Goal: Information Seeking & Learning: Learn about a topic

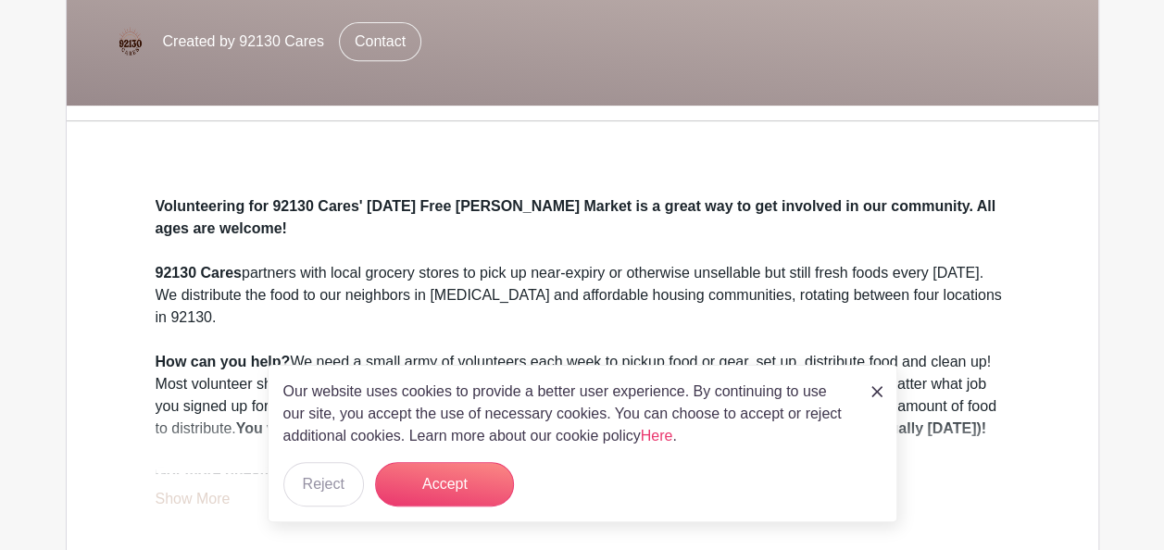
scroll to position [380, 0]
click at [443, 489] on button "Accept" at bounding box center [444, 484] width 139 height 44
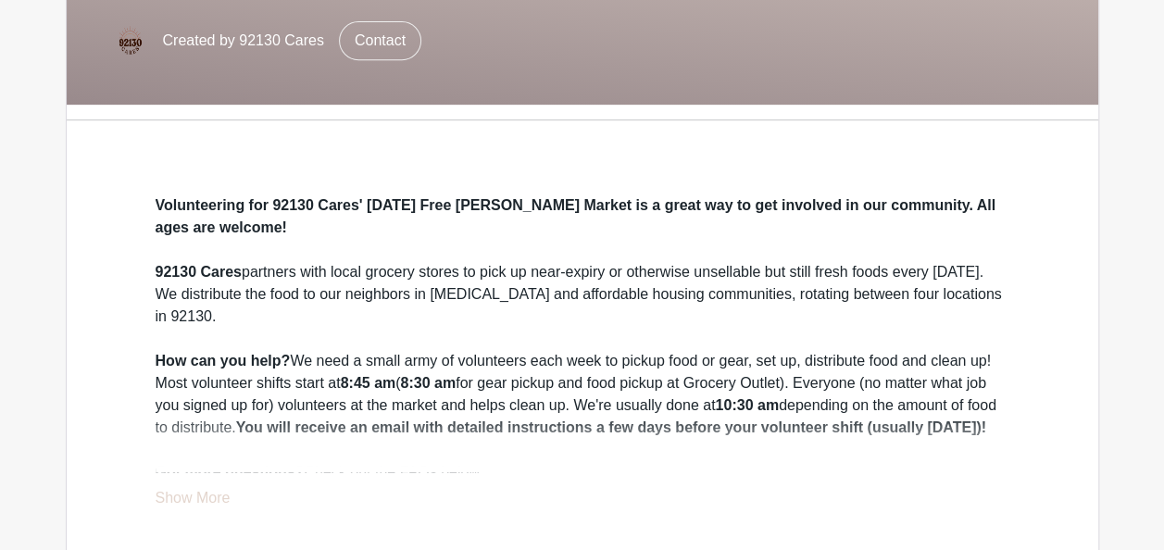
scroll to position [501, 0]
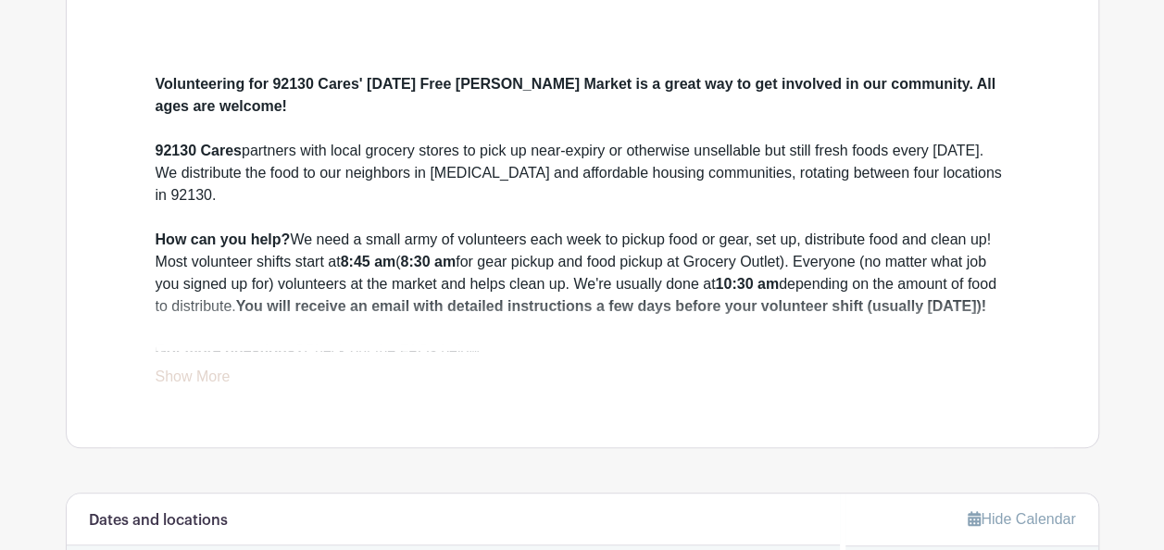
click at [192, 377] on link "Show More" at bounding box center [193, 380] width 75 height 23
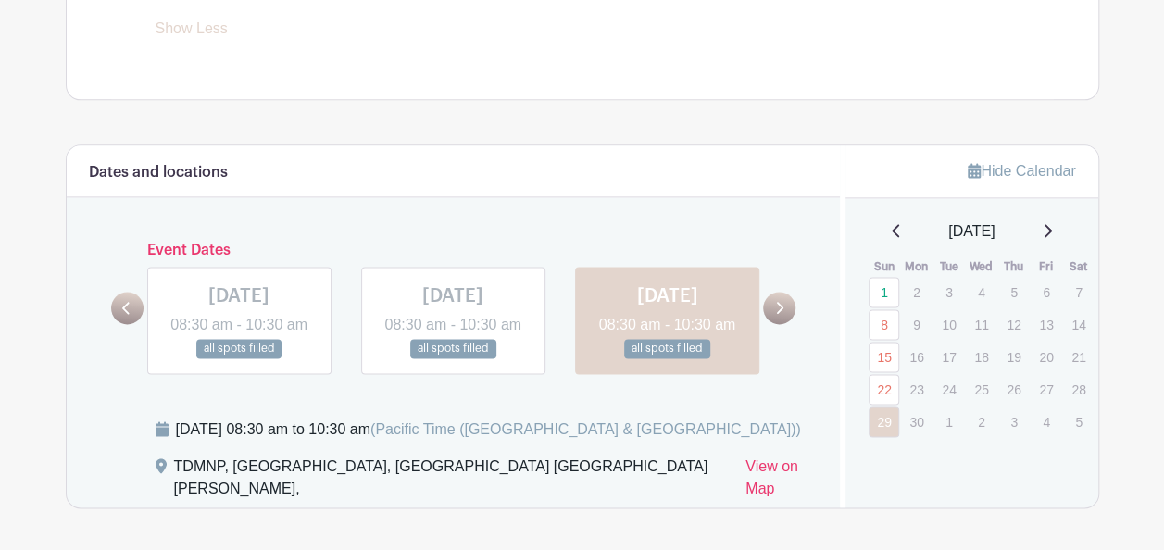
scroll to position [1156, 0]
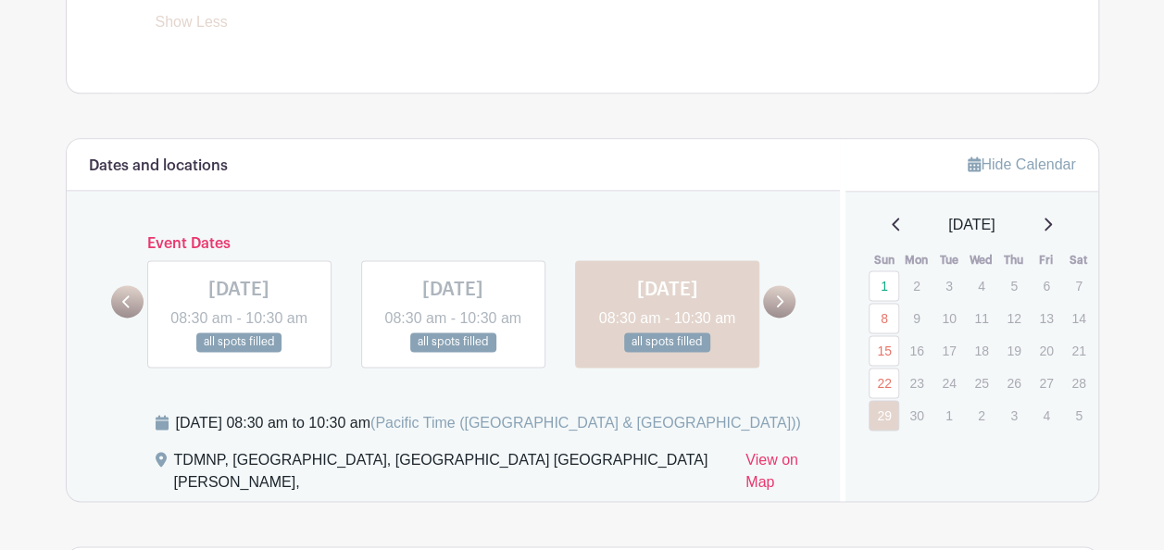
click at [781, 318] on link at bounding box center [779, 301] width 32 height 32
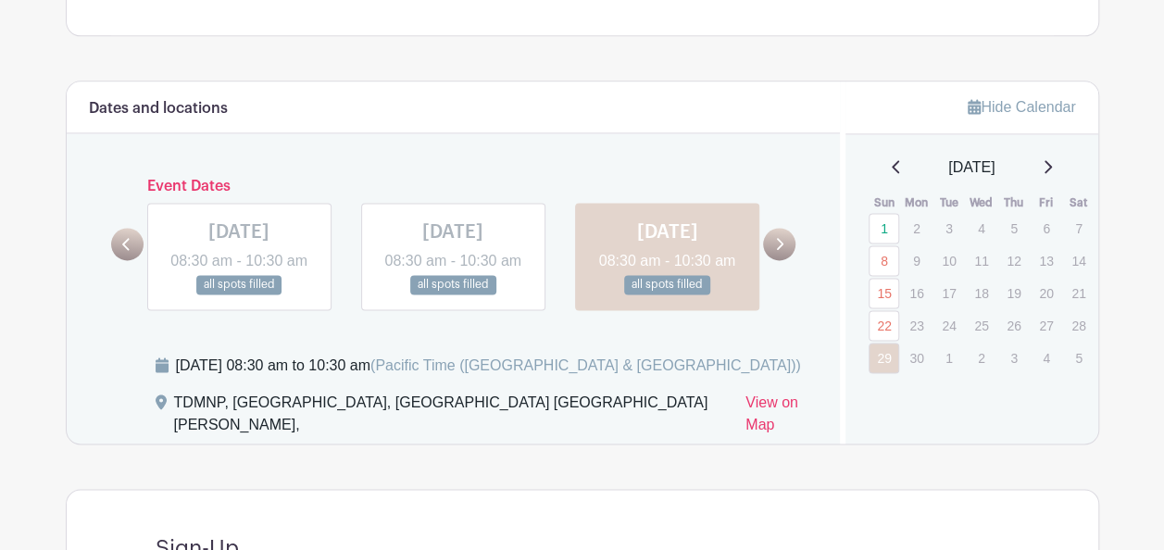
scroll to position [1215, 0]
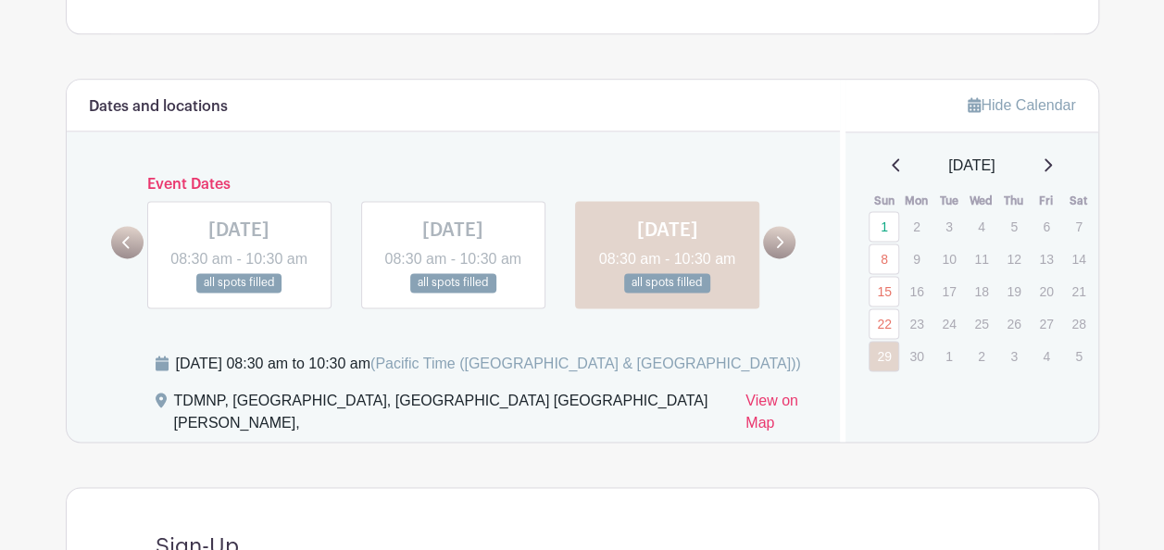
click at [1052, 171] on icon at bounding box center [1048, 164] width 7 height 13
click at [1049, 172] on icon at bounding box center [1047, 164] width 9 height 15
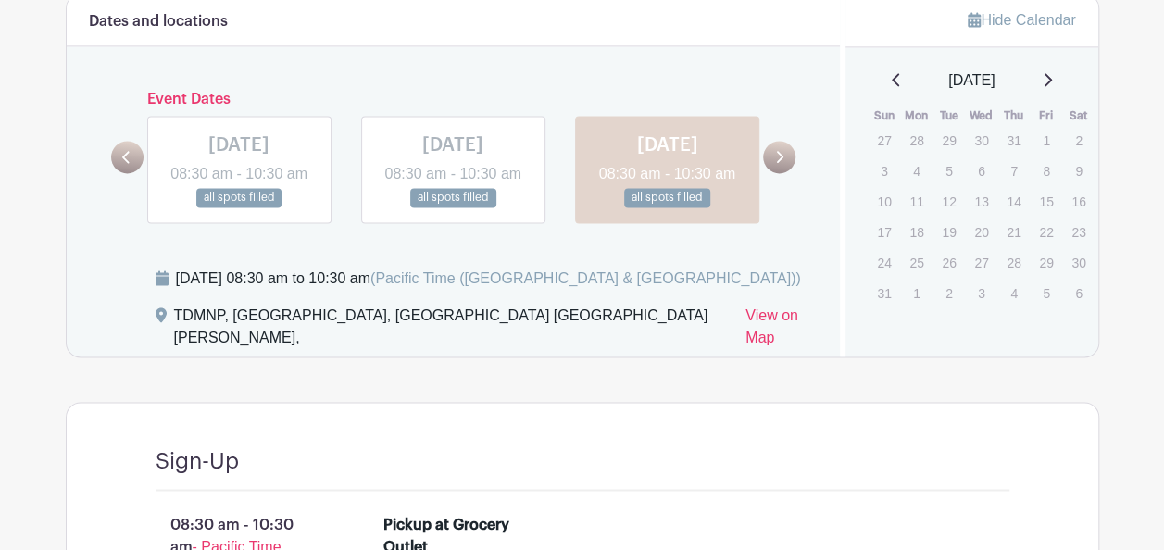
scroll to position [1301, 0]
click at [1051, 86] on icon at bounding box center [1047, 78] width 9 height 15
click at [1051, 91] on div "[DATE]" at bounding box center [972, 80] width 208 height 22
click at [1052, 86] on icon at bounding box center [1047, 78] width 9 height 15
click at [1052, 85] on icon at bounding box center [1048, 78] width 7 height 13
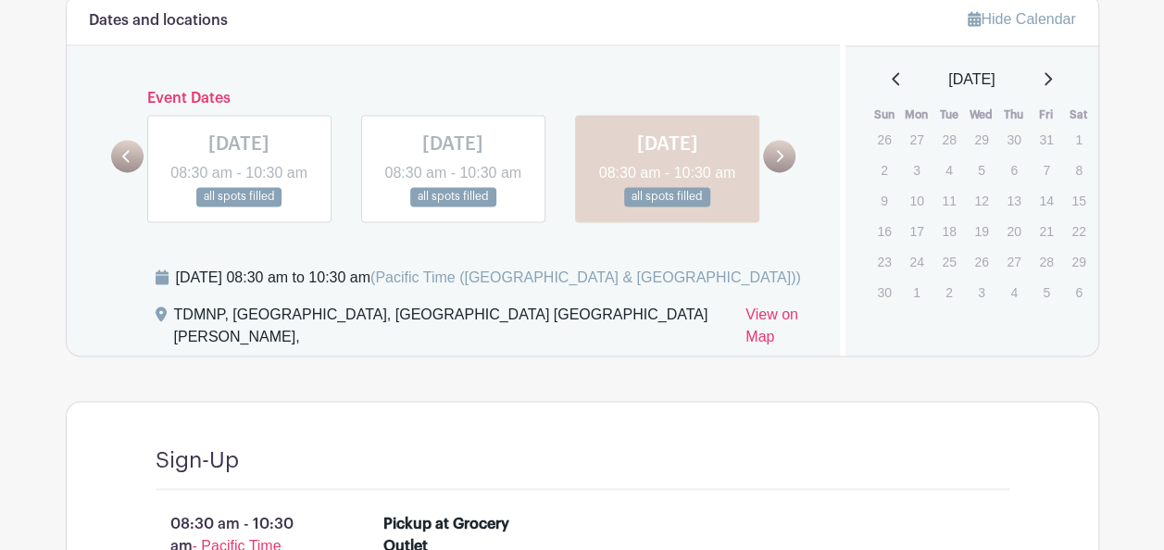
click at [1052, 86] on icon at bounding box center [1047, 78] width 9 height 15
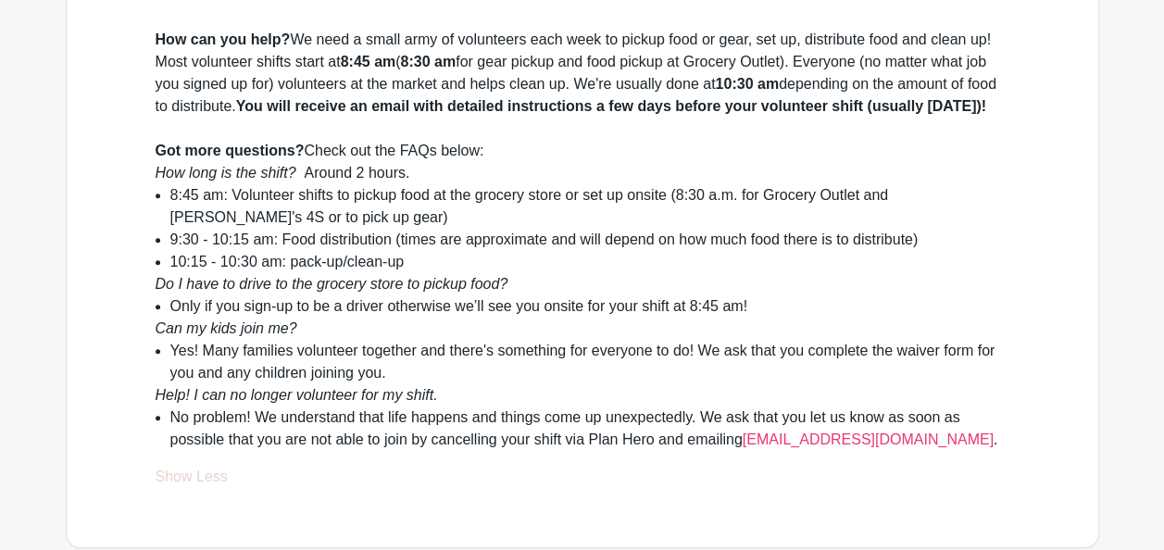
scroll to position [702, 0]
drag, startPoint x: 557, startPoint y: 459, endPoint x: 6, endPoint y: 341, distance: 563.7
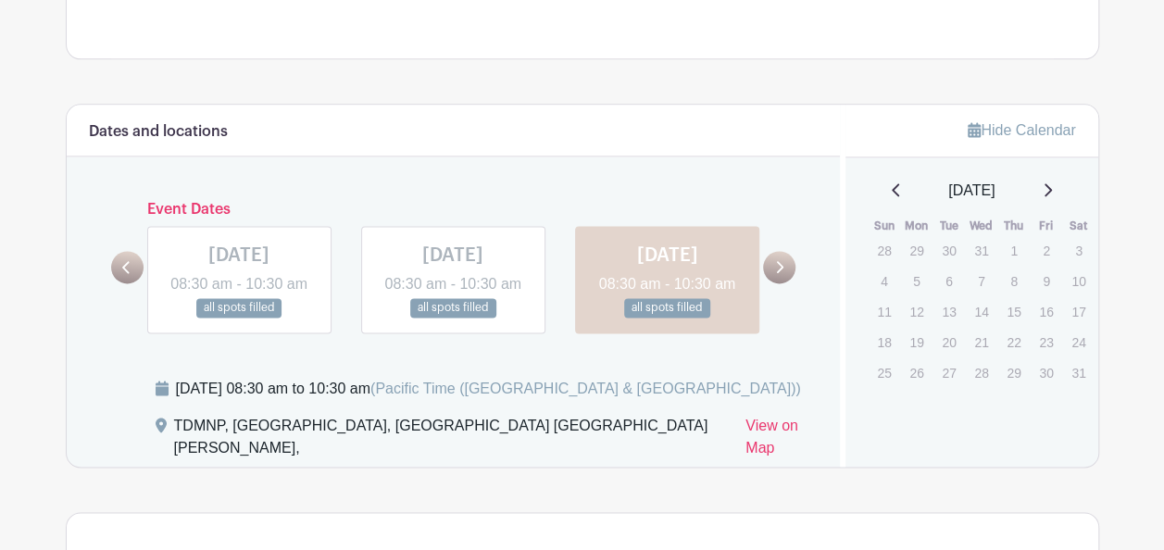
scroll to position [1189, 0]
